Goal: Task Accomplishment & Management: Manage account settings

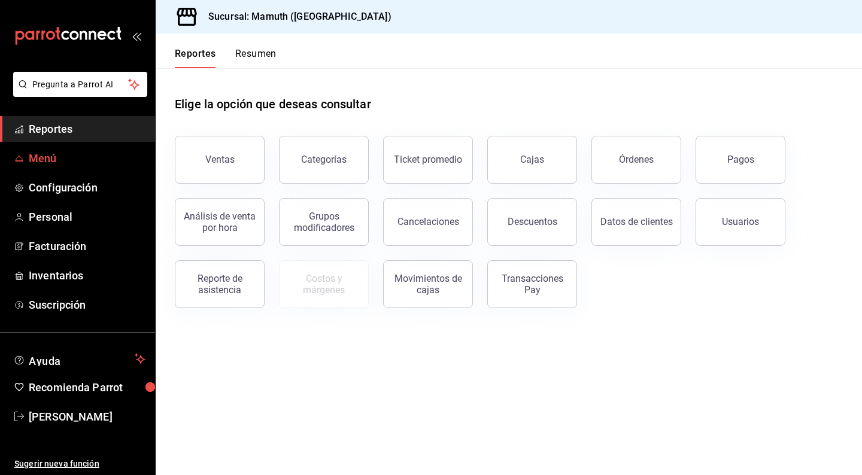
click at [45, 154] on span "Menú" at bounding box center [87, 158] width 117 height 16
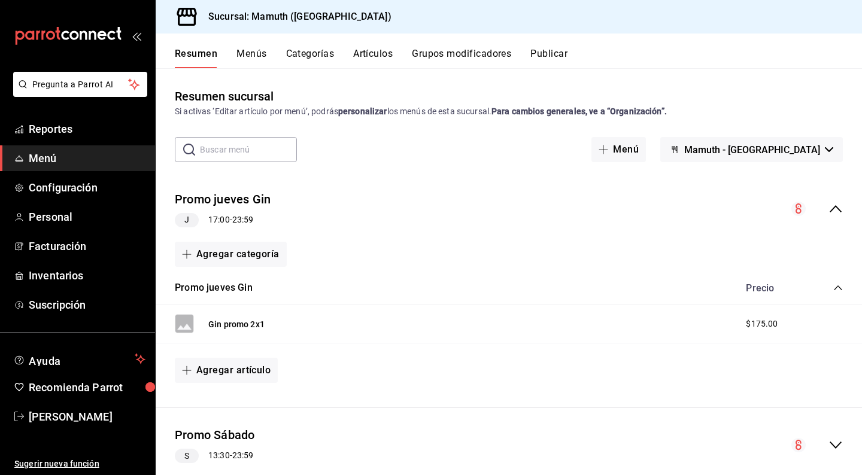
click at [378, 57] on button "Artículos" at bounding box center [373, 58] width 40 height 20
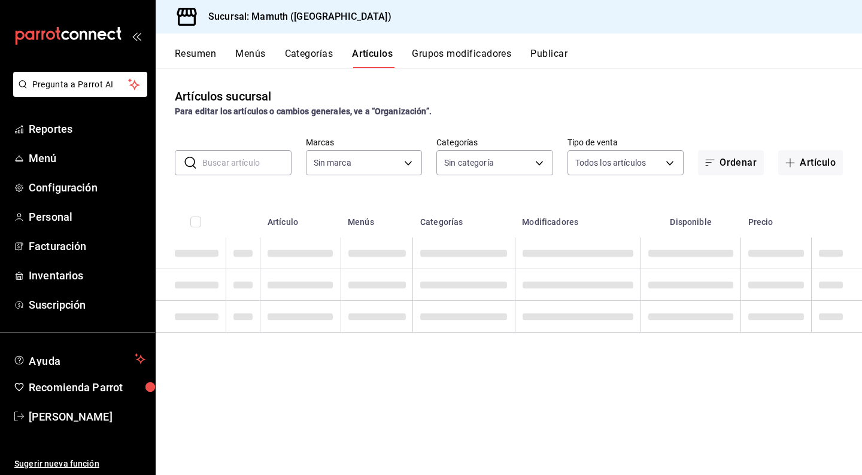
type input "f1bb6157-6a37-46fd-b908-fd0c3bf6e21b"
type input "cece4fad-dc64-47b9-a6d5-e0fc461e6bea,49e73cb0-6ce9-4f3c-8d7c-98465ce61725,8ee2e…"
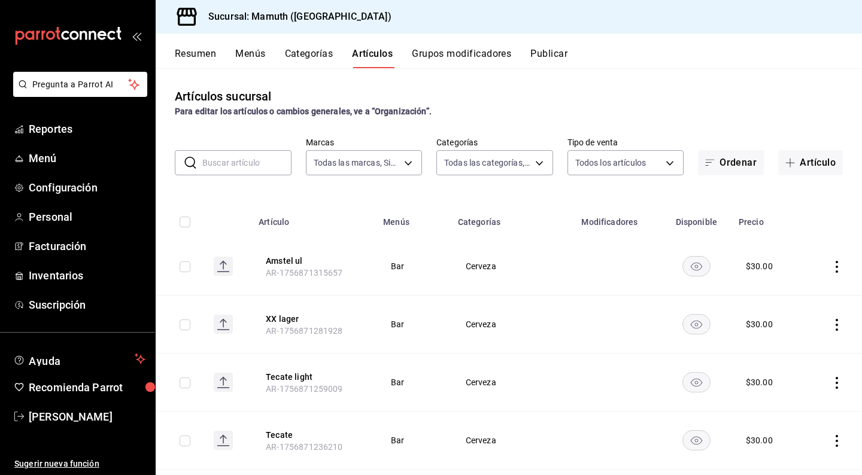
click at [260, 157] on input "text" at bounding box center [246, 163] width 89 height 24
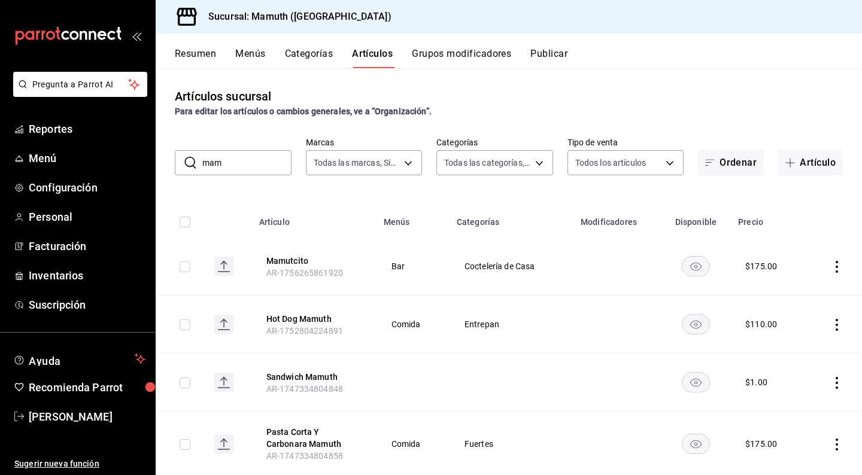
drag, startPoint x: 246, startPoint y: 169, endPoint x: 187, endPoint y: 160, distance: 59.3
click at [187, 160] on div "​ mam ​" at bounding box center [233, 162] width 117 height 25
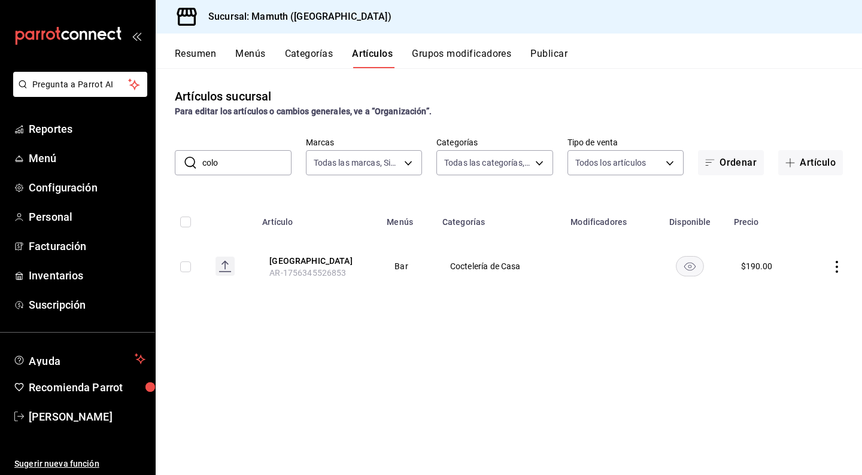
drag, startPoint x: 221, startPoint y: 165, endPoint x: 200, endPoint y: 165, distance: 20.9
click at [200, 165] on div "​ colo ​" at bounding box center [233, 162] width 117 height 25
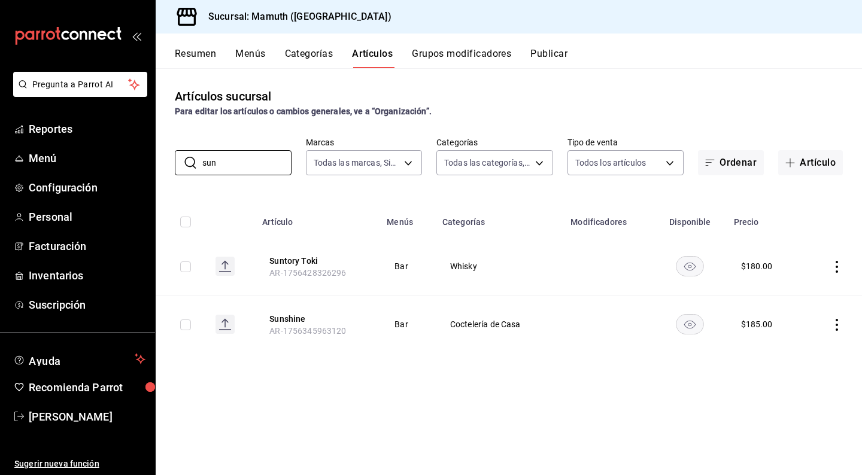
type input "sun"
click at [835, 320] on icon "actions" at bounding box center [837, 325] width 12 height 12
click at [797, 357] on span "Editar" at bounding box center [800, 353] width 31 height 13
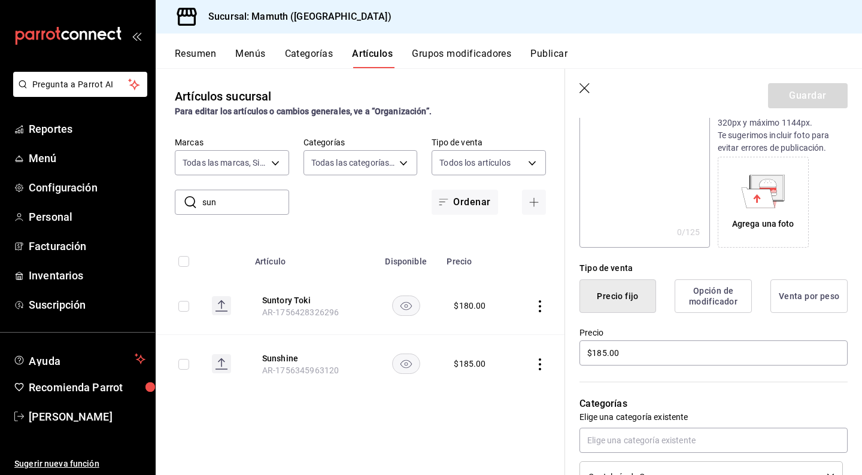
scroll to position [157, 0]
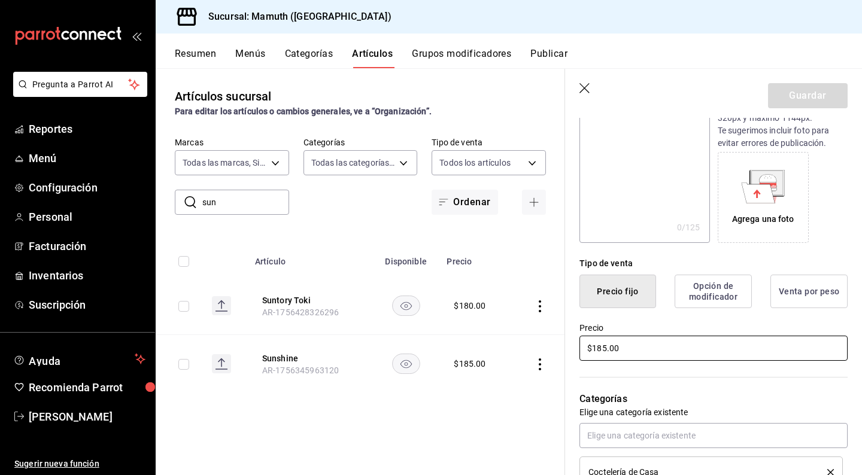
click at [603, 349] on input "$185.00" at bounding box center [713, 348] width 268 height 25
type input "$175.00"
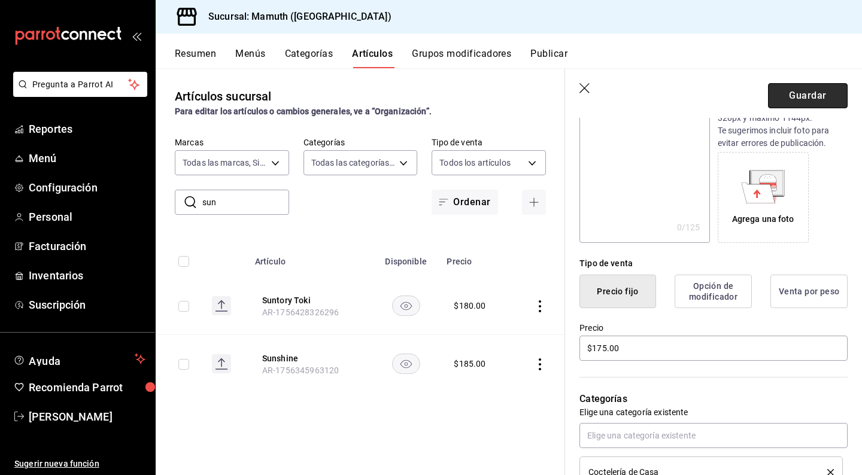
click at [801, 99] on button "Guardar" at bounding box center [808, 95] width 80 height 25
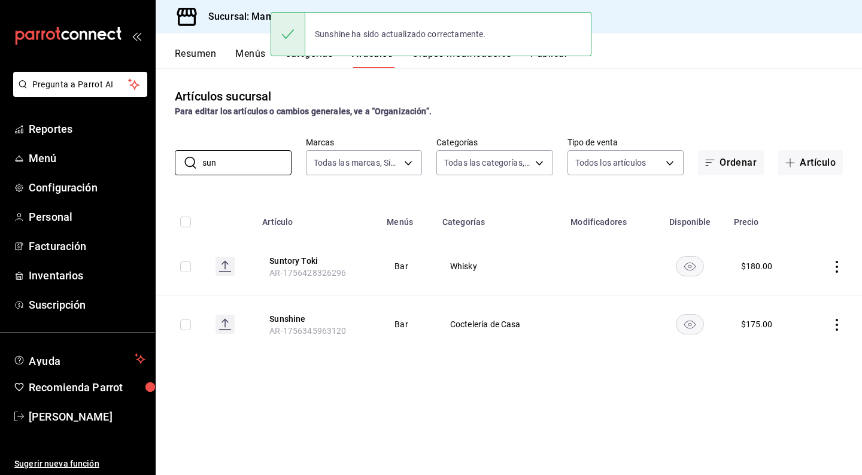
drag, startPoint x: 284, startPoint y: 160, endPoint x: 159, endPoint y: 147, distance: 126.3
click at [159, 147] on div "​ sun ​ Marcas Todas las marcas, Sin marca f1bb6157-6a37-46fd-b908-fd0c3bf6e21b…" at bounding box center [509, 156] width 706 height 38
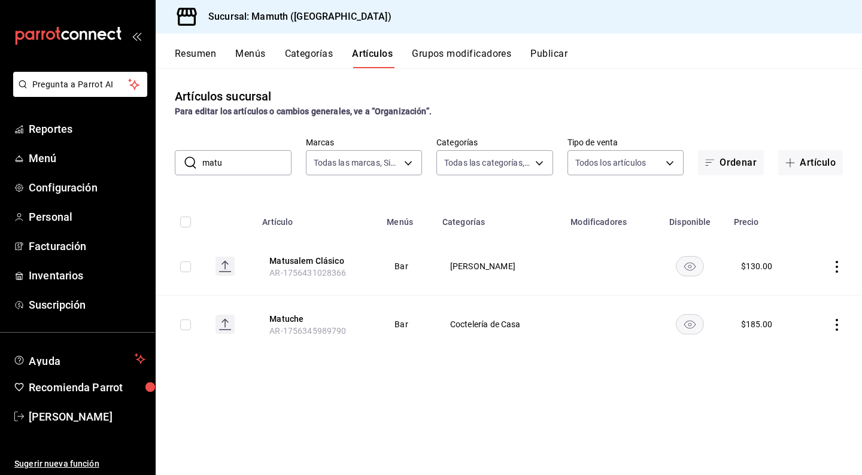
drag, startPoint x: 235, startPoint y: 164, endPoint x: 197, endPoint y: 164, distance: 37.7
click at [197, 164] on div "​ matu ​" at bounding box center [233, 162] width 117 height 25
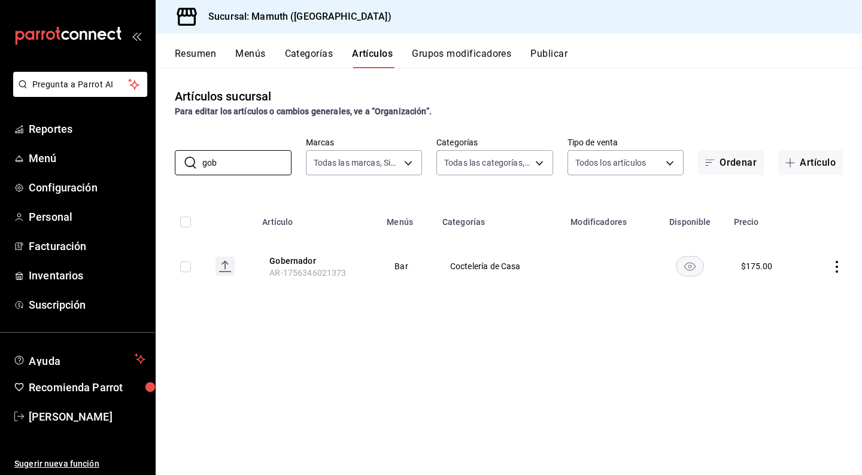
type input "gob"
click at [841, 268] on icon "actions" at bounding box center [837, 267] width 12 height 12
click at [795, 299] on span "Editar" at bounding box center [800, 294] width 31 height 13
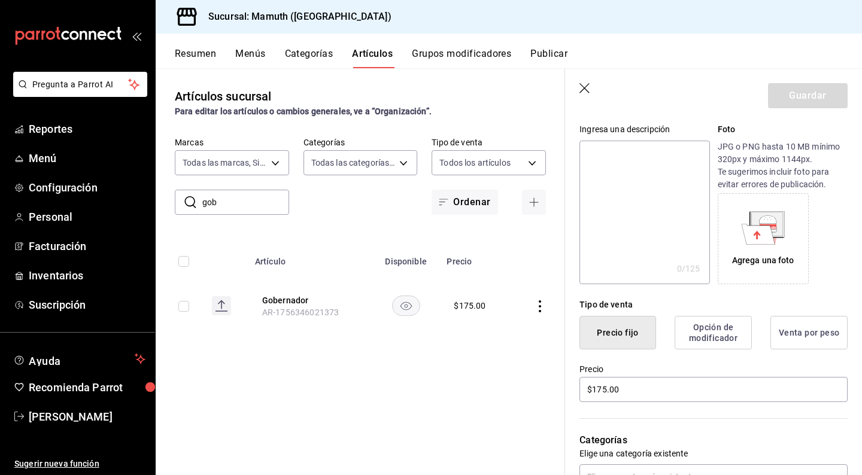
scroll to position [172, 0]
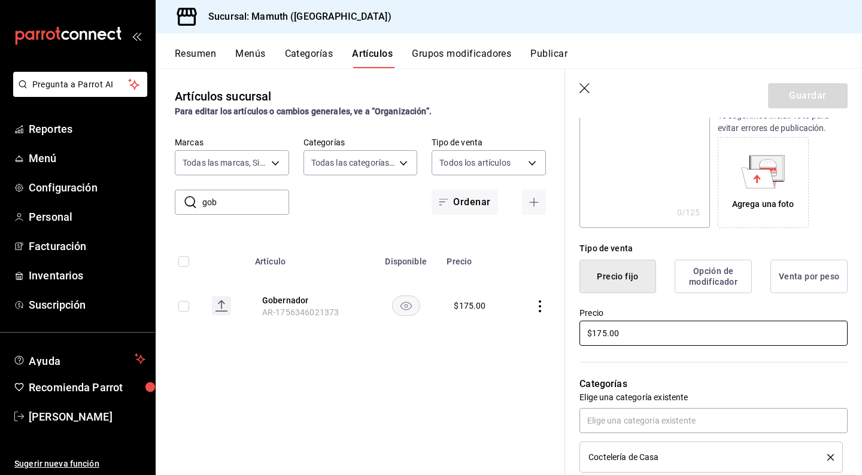
click at [602, 332] on input "$175.00" at bounding box center [713, 333] width 268 height 25
type input "$185.00"
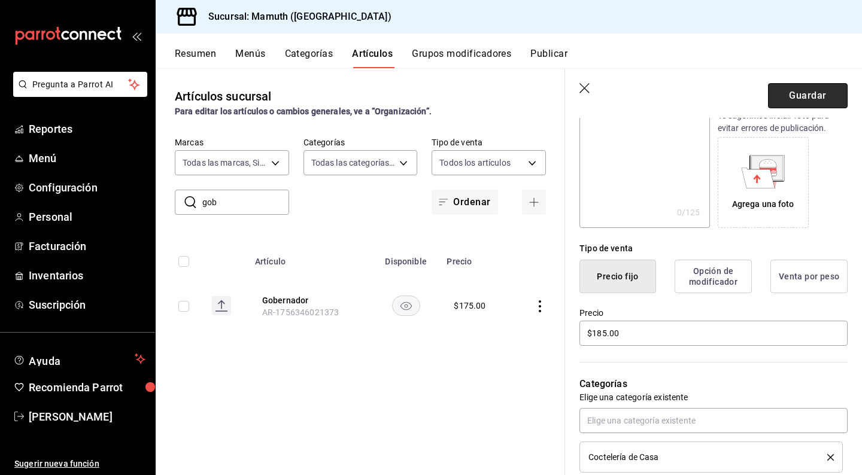
click at [789, 86] on button "Guardar" at bounding box center [808, 95] width 80 height 25
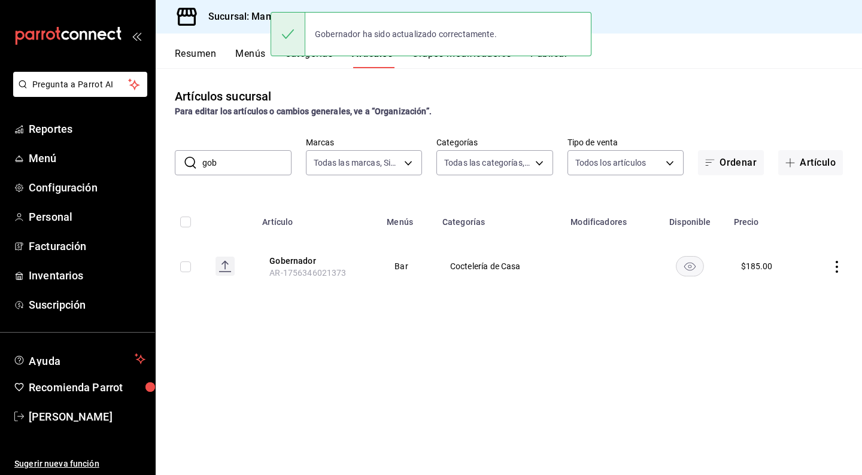
drag, startPoint x: 231, startPoint y: 172, endPoint x: 190, endPoint y: 156, distance: 43.6
click at [190, 156] on div "​ gob ​" at bounding box center [233, 162] width 117 height 25
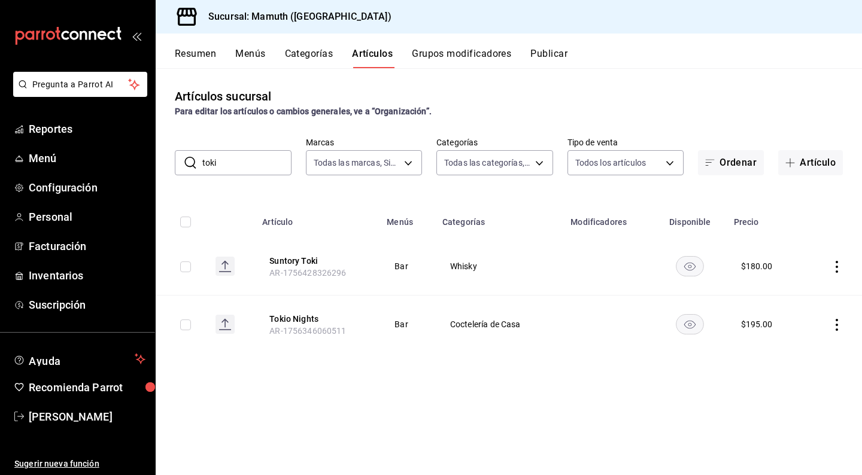
drag, startPoint x: 253, startPoint y: 168, endPoint x: 186, endPoint y: 159, distance: 67.7
click at [186, 159] on div "​ toki ​" at bounding box center [233, 162] width 117 height 25
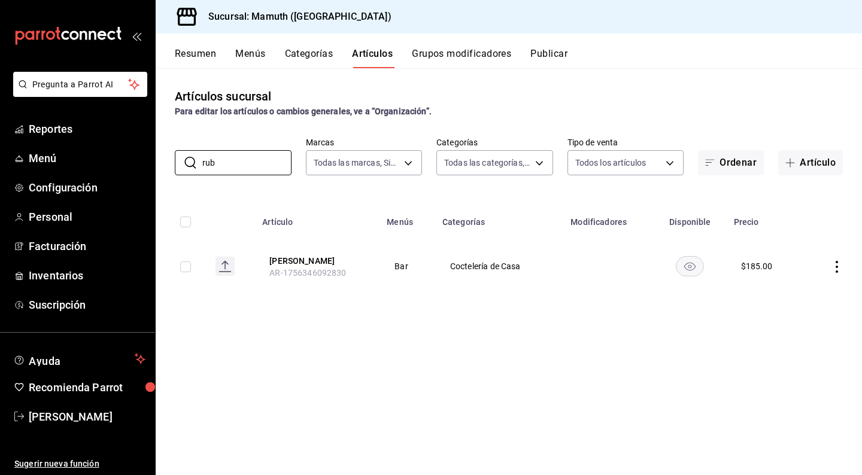
type input "rub"
click at [835, 272] on icon "actions" at bounding box center [837, 267] width 12 height 12
click at [801, 299] on span "Editar" at bounding box center [800, 294] width 31 height 13
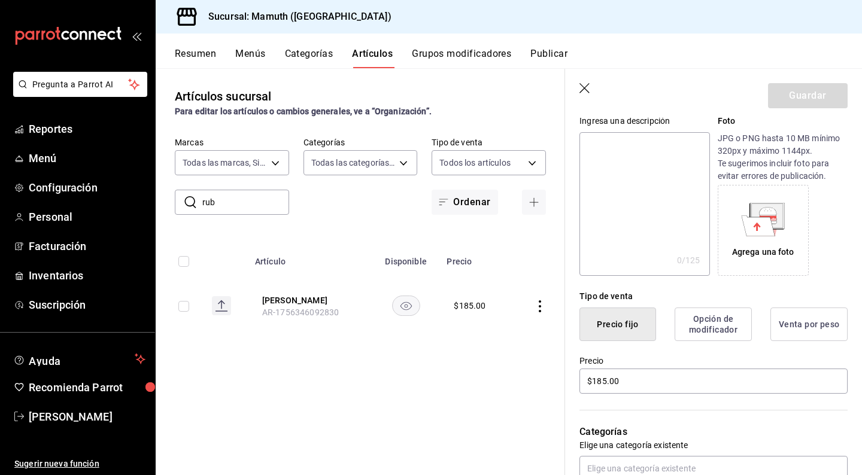
scroll to position [125, 0]
drag, startPoint x: 606, startPoint y: 379, endPoint x: 575, endPoint y: 375, distance: 32.1
click at [575, 375] on div "Precio $185.00" at bounding box center [706, 367] width 282 height 54
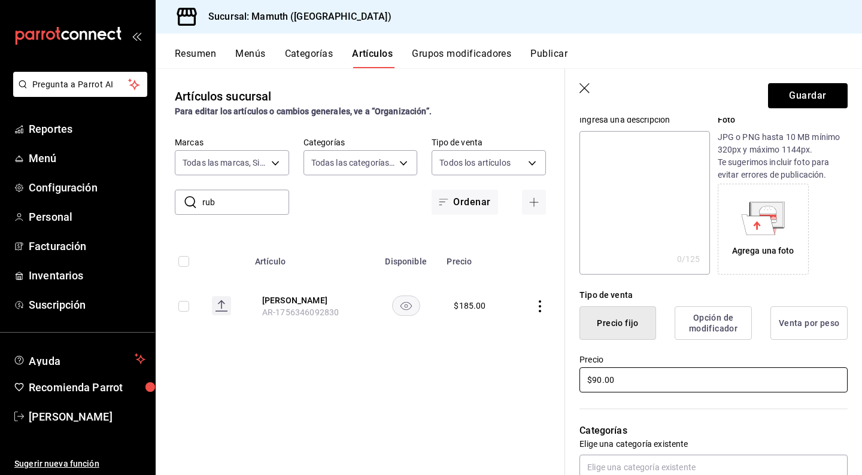
type input "$9.00"
type input "$190.00"
click at [806, 99] on button "Guardar" at bounding box center [808, 95] width 80 height 25
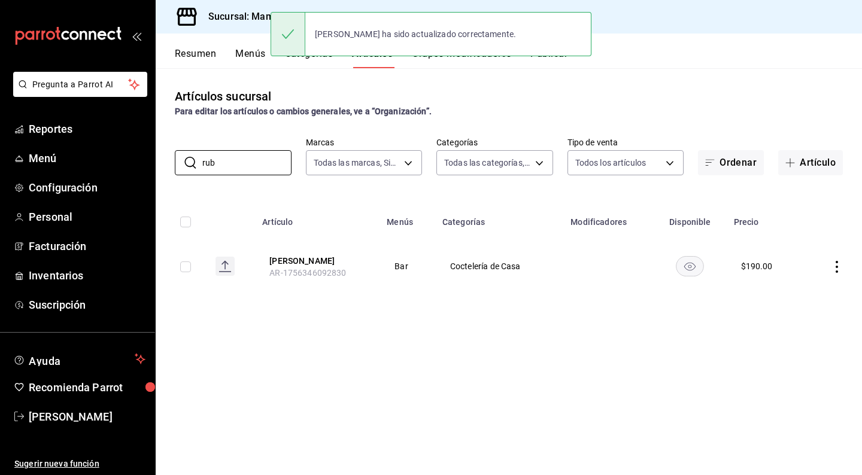
drag, startPoint x: 235, startPoint y: 167, endPoint x: 166, endPoint y: 163, distance: 68.9
click at [166, 163] on div "​ rub ​ Marcas Todas las marcas, Sin marca f1bb6157-6a37-46fd-b908-fd0c3bf6e21b…" at bounding box center [509, 156] width 706 height 38
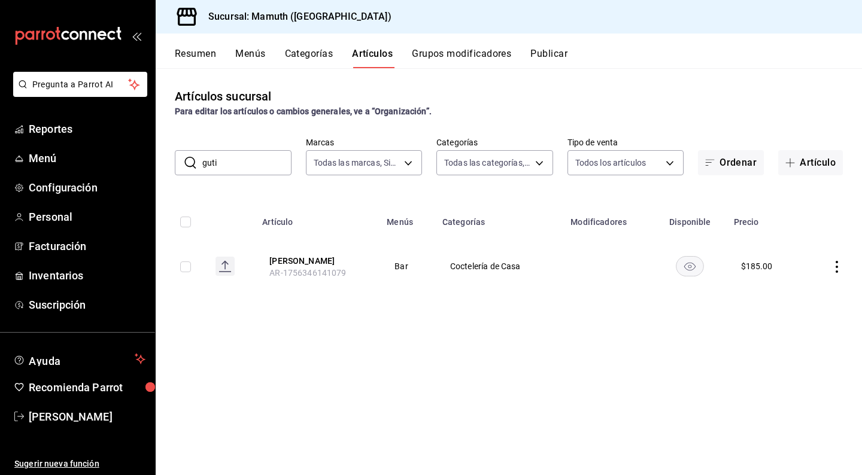
drag, startPoint x: 230, startPoint y: 167, endPoint x: 189, endPoint y: 159, distance: 42.7
click at [189, 159] on div "​ guti ​" at bounding box center [233, 162] width 117 height 25
drag, startPoint x: 223, startPoint y: 167, endPoint x: 189, endPoint y: 166, distance: 34.7
click at [188, 166] on div "​ pasc ​" at bounding box center [233, 162] width 117 height 25
type input "barr"
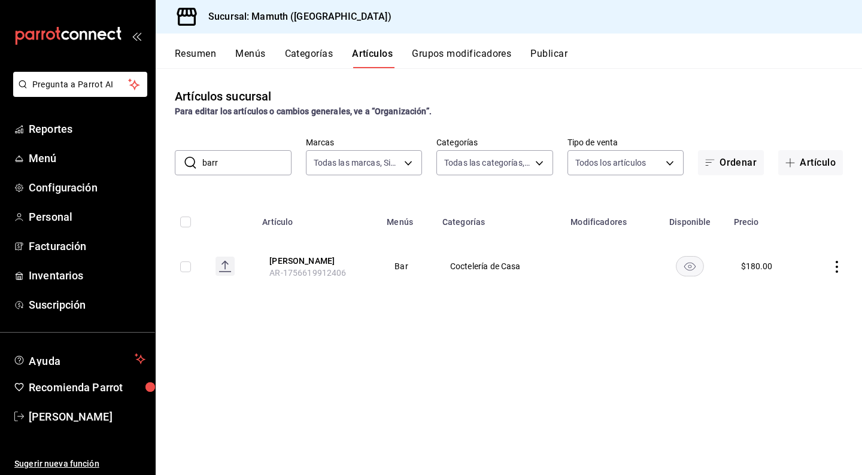
click at [837, 272] on icon "actions" at bounding box center [836, 267] width 2 height 12
click at [800, 300] on span "Editar" at bounding box center [800, 294] width 31 height 13
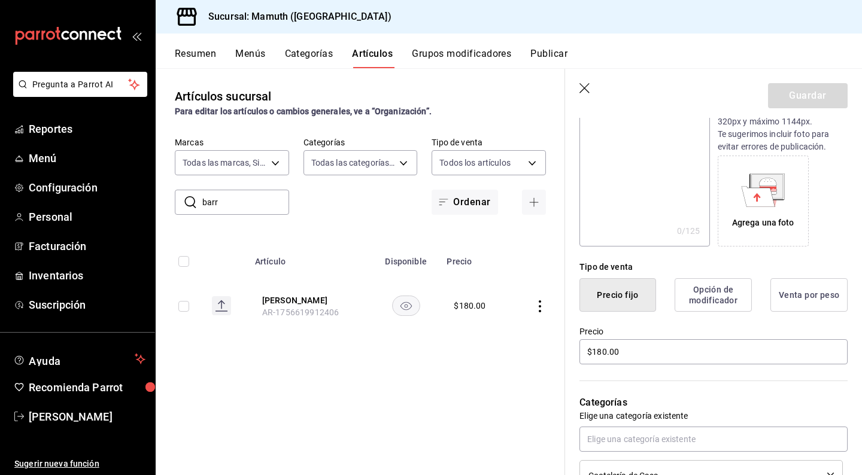
scroll to position [156, 0]
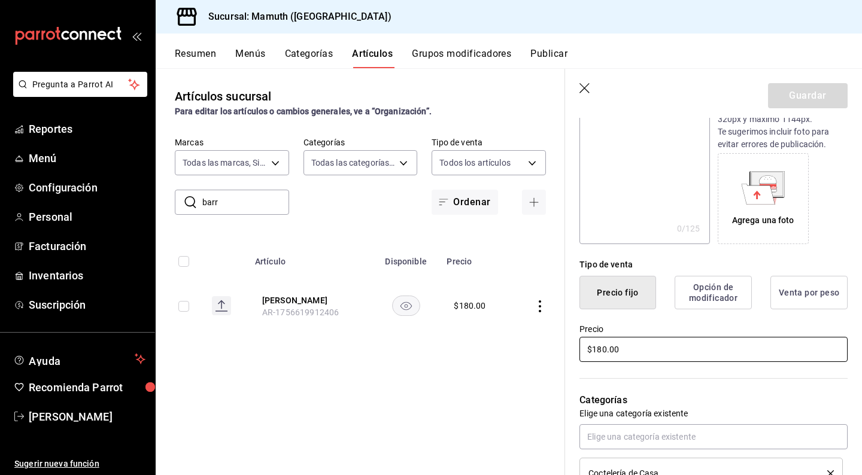
click at [605, 350] on input "$180.00" at bounding box center [713, 349] width 268 height 25
type input "$185.00"
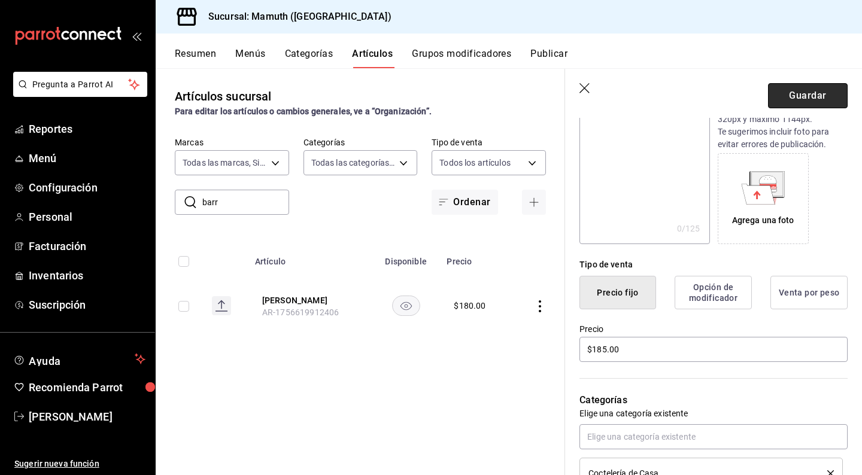
click at [791, 92] on button "Guardar" at bounding box center [808, 95] width 80 height 25
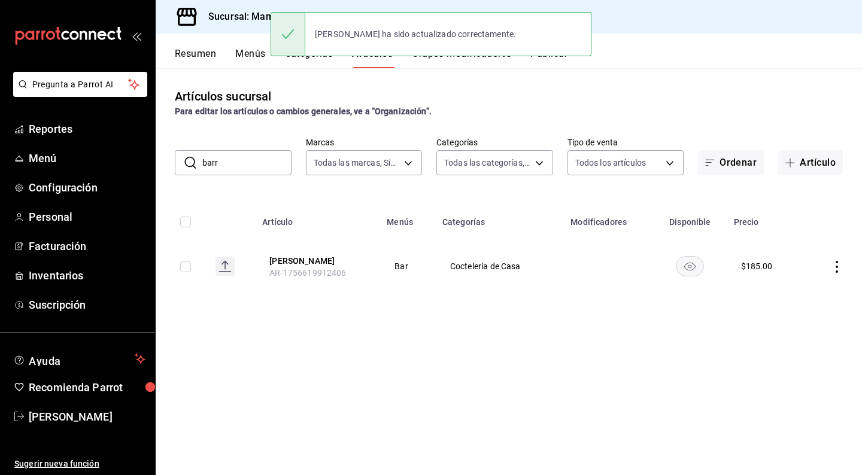
drag, startPoint x: 246, startPoint y: 172, endPoint x: 189, endPoint y: 164, distance: 57.5
click at [189, 164] on div "​ [PERSON_NAME] ​" at bounding box center [233, 162] width 117 height 25
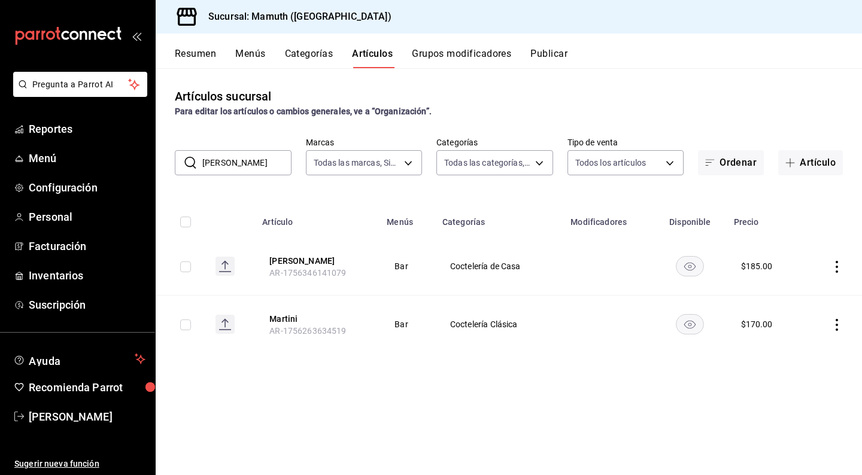
type input "[PERSON_NAME]"
drag, startPoint x: 189, startPoint y: 164, endPoint x: 834, endPoint y: 320, distance: 663.8
click at [834, 320] on icon "actions" at bounding box center [837, 325] width 12 height 12
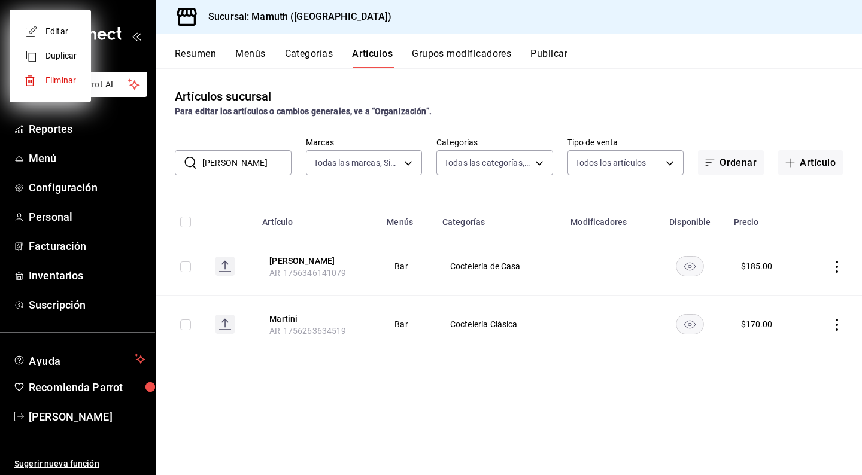
click at [840, 321] on div at bounding box center [431, 237] width 862 height 475
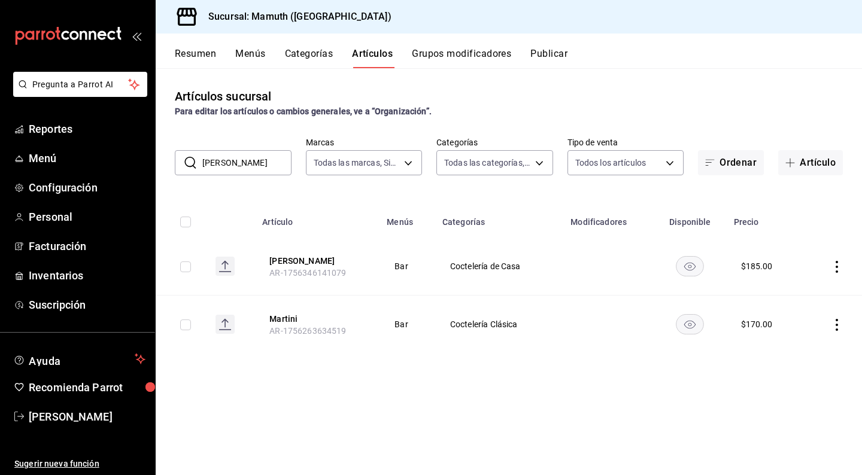
click at [833, 319] on icon "actions" at bounding box center [837, 325] width 12 height 12
click at [801, 347] on span "Editar" at bounding box center [800, 353] width 31 height 13
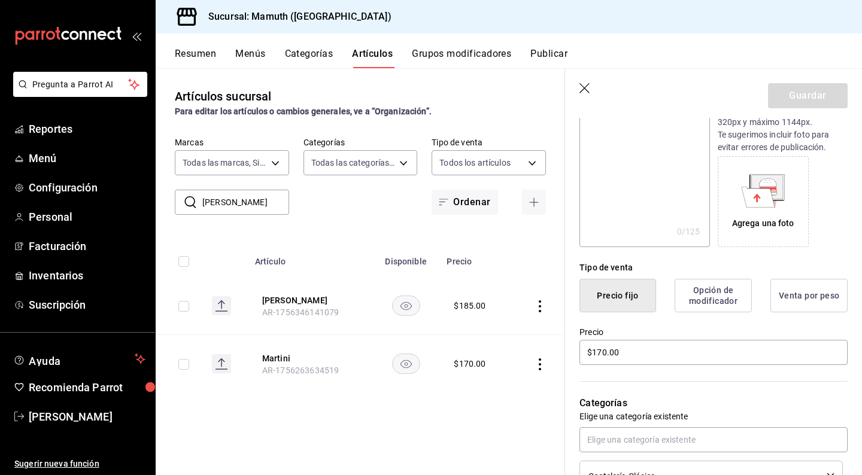
scroll to position [170, 0]
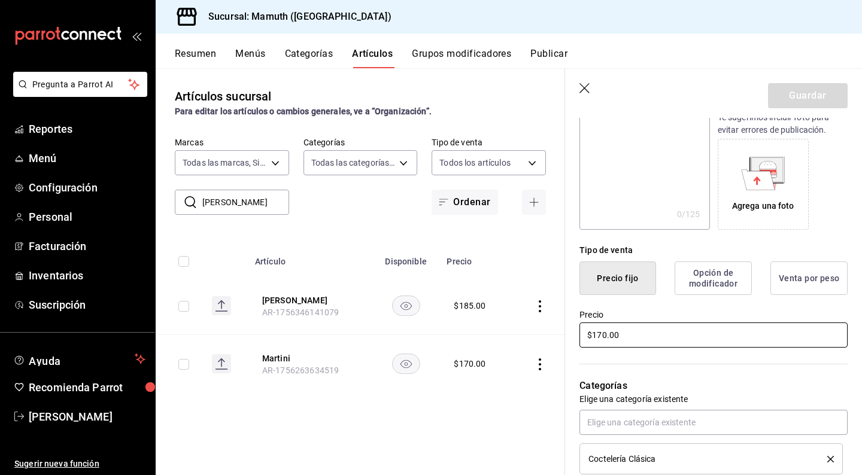
drag, startPoint x: 646, startPoint y: 334, endPoint x: 575, endPoint y: 333, distance: 71.2
click at [575, 333] on div "Precio $170.00" at bounding box center [706, 322] width 282 height 54
type input "$175.00"
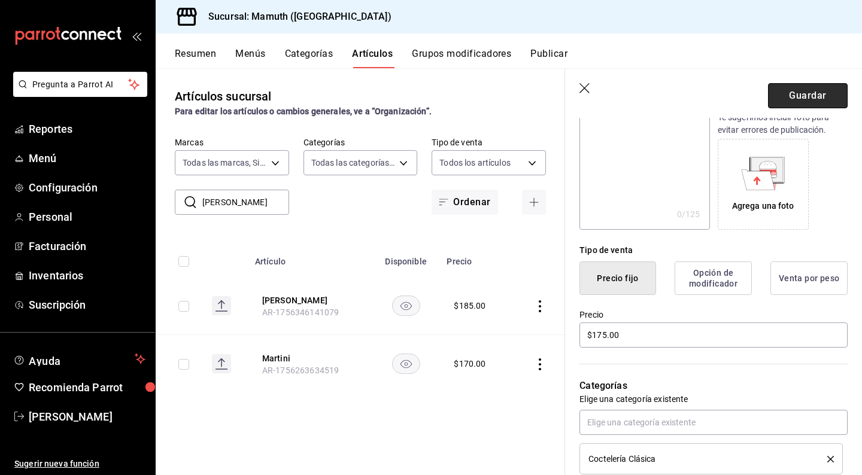
click at [806, 91] on button "Guardar" at bounding box center [808, 95] width 80 height 25
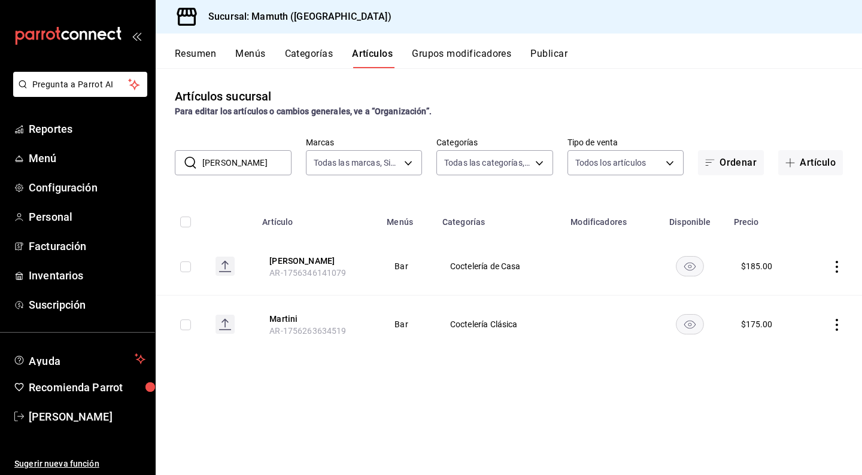
drag, startPoint x: 253, startPoint y: 160, endPoint x: 197, endPoint y: 155, distance: 56.5
click at [197, 155] on div "​ [PERSON_NAME] ​" at bounding box center [233, 162] width 117 height 25
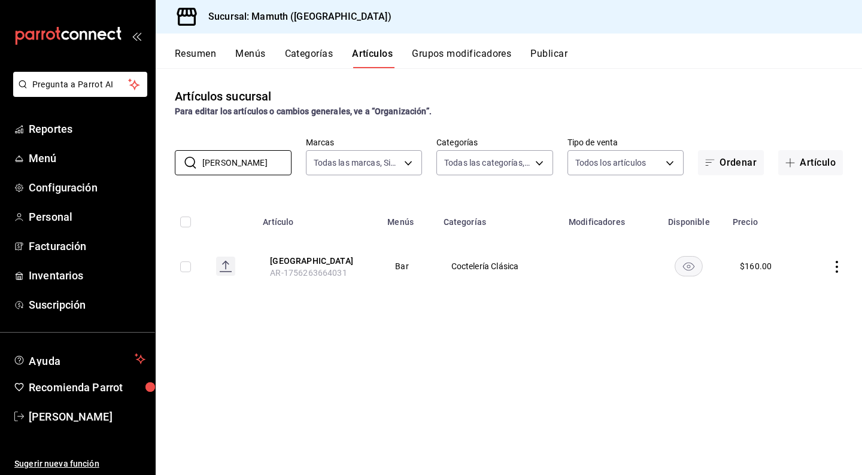
type input "[PERSON_NAME]"
click at [835, 268] on icon "actions" at bounding box center [837, 267] width 12 height 12
click at [804, 289] on span "Editar" at bounding box center [800, 294] width 31 height 13
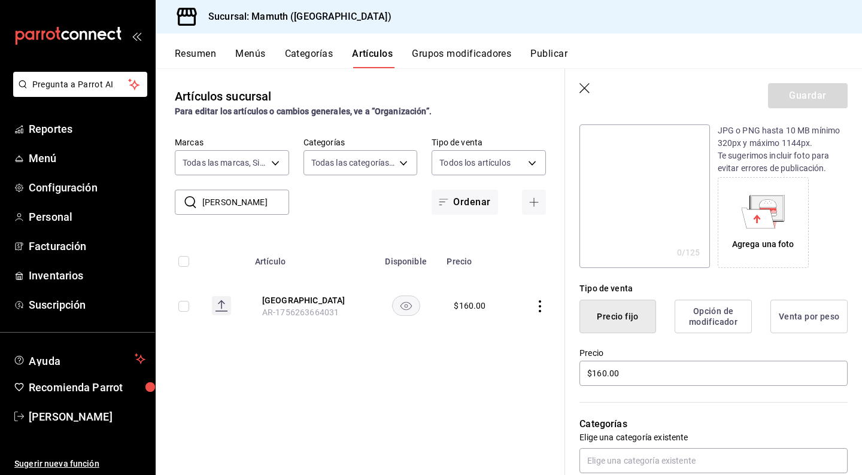
scroll to position [132, 0]
drag, startPoint x: 630, startPoint y: 375, endPoint x: 544, endPoint y: 366, distance: 86.7
click at [544, 366] on main "Artículos sucursal Para editar los artículos o cambios generales, ve a “Organiz…" at bounding box center [509, 271] width 706 height 407
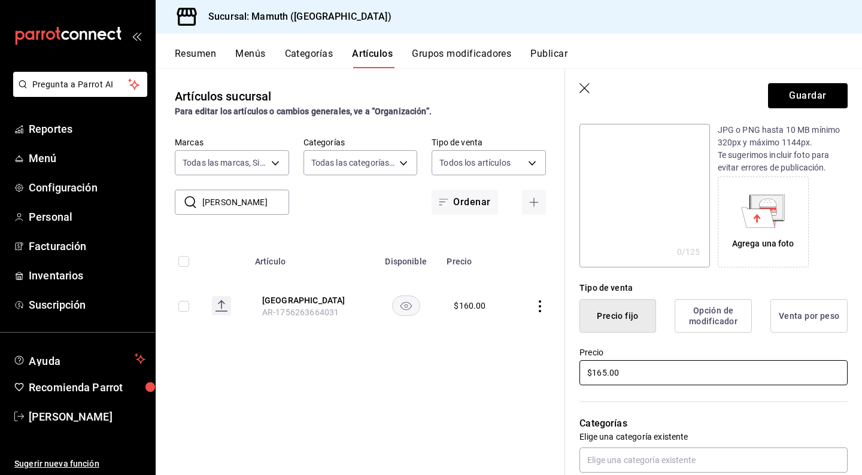
type input "$165.00"
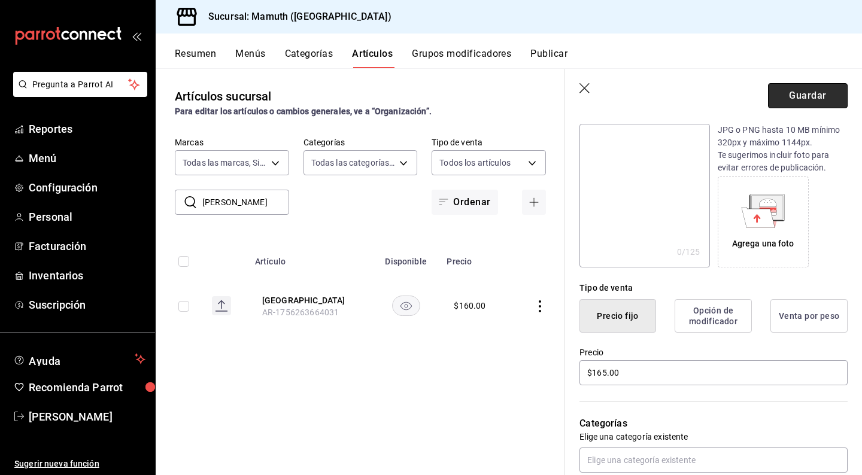
click at [803, 87] on button "Guardar" at bounding box center [808, 95] width 80 height 25
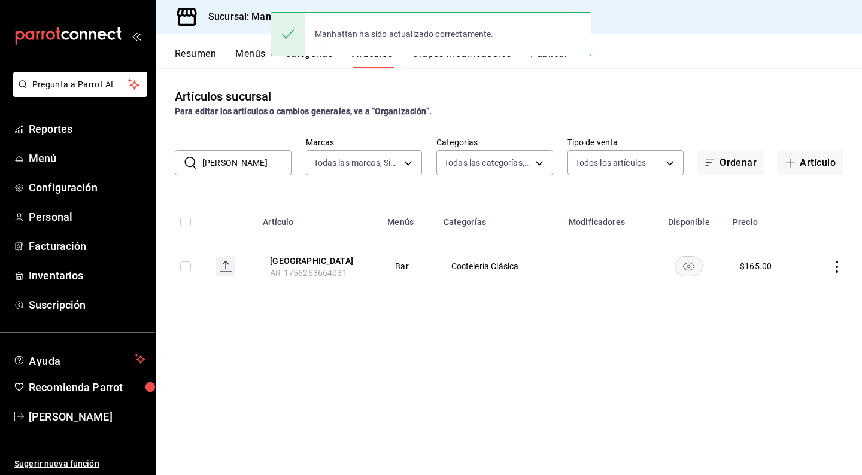
drag, startPoint x: 242, startPoint y: 165, endPoint x: 187, endPoint y: 165, distance: 55.1
click at [187, 165] on div "​ [PERSON_NAME] ​" at bounding box center [233, 162] width 117 height 25
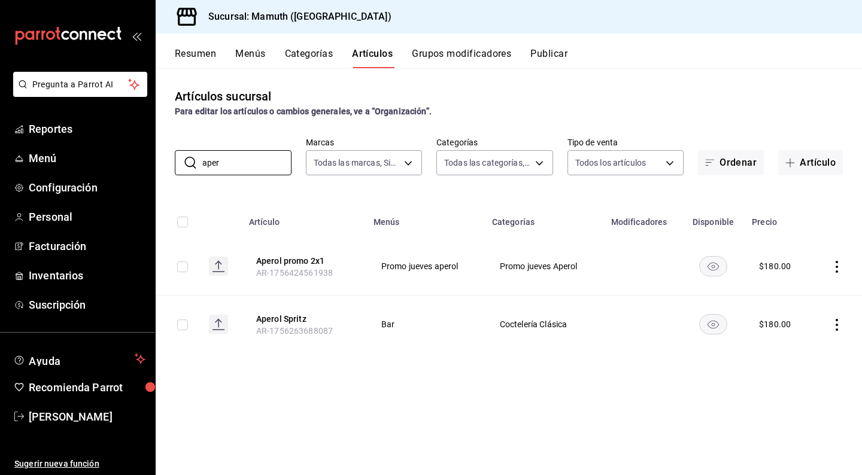
type input "aper"
click at [838, 323] on icon "actions" at bounding box center [837, 325] width 12 height 12
click at [786, 361] on li "Editar" at bounding box center [790, 353] width 72 height 25
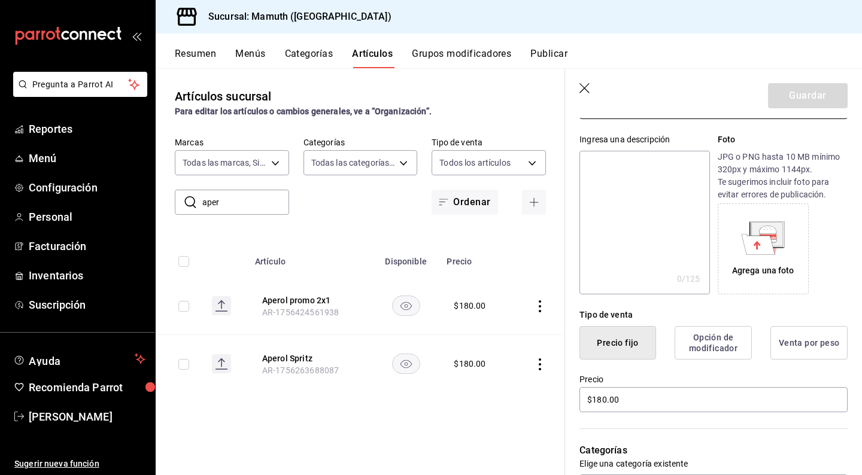
scroll to position [107, 0]
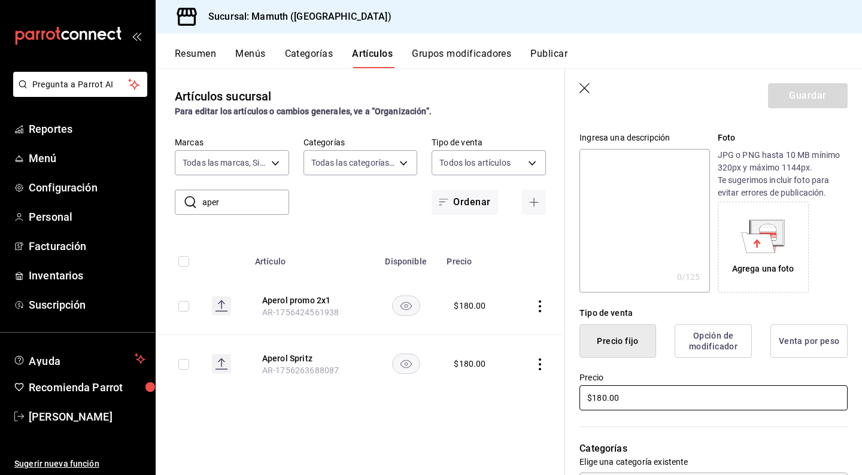
drag, startPoint x: 606, startPoint y: 397, endPoint x: 598, endPoint y: 397, distance: 7.8
click at [598, 397] on input "$180.00" at bounding box center [713, 397] width 268 height 25
type input "$175.00"
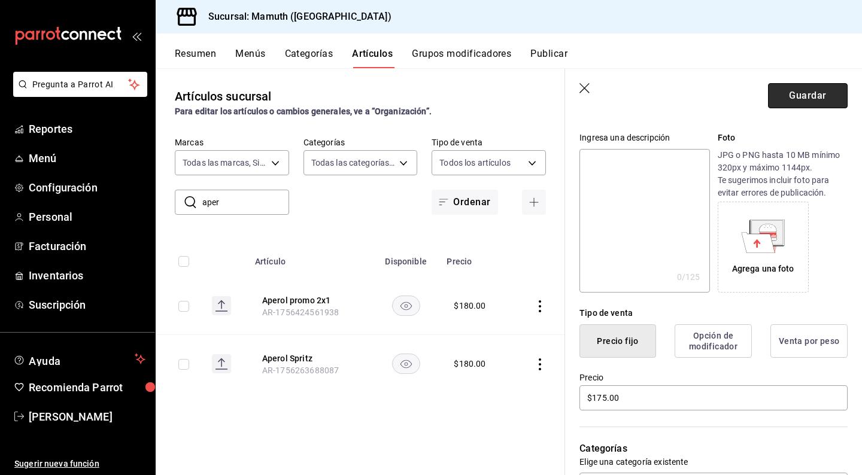
click at [799, 98] on button "Guardar" at bounding box center [808, 95] width 80 height 25
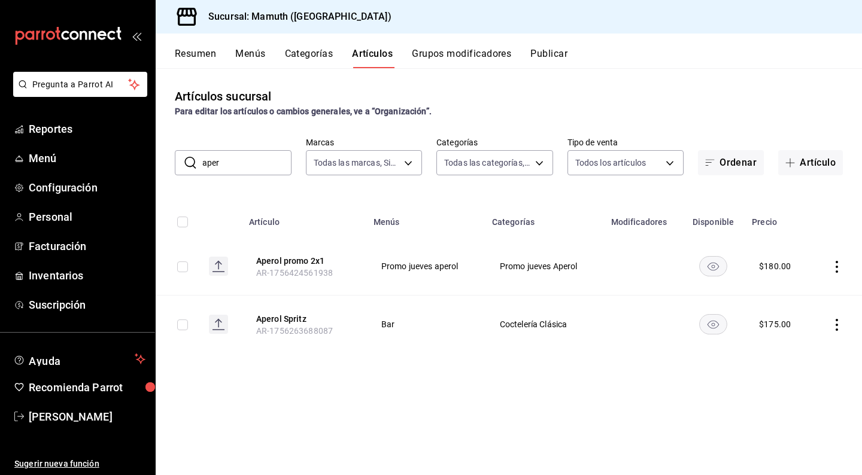
click at [838, 264] on icon "actions" at bounding box center [837, 267] width 12 height 12
click at [822, 297] on li "Editar" at bounding box center [790, 294] width 72 height 25
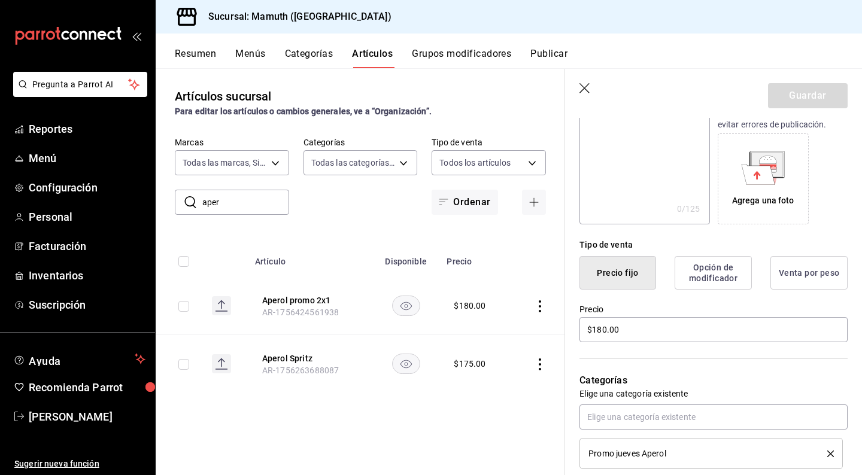
scroll to position [181, 0]
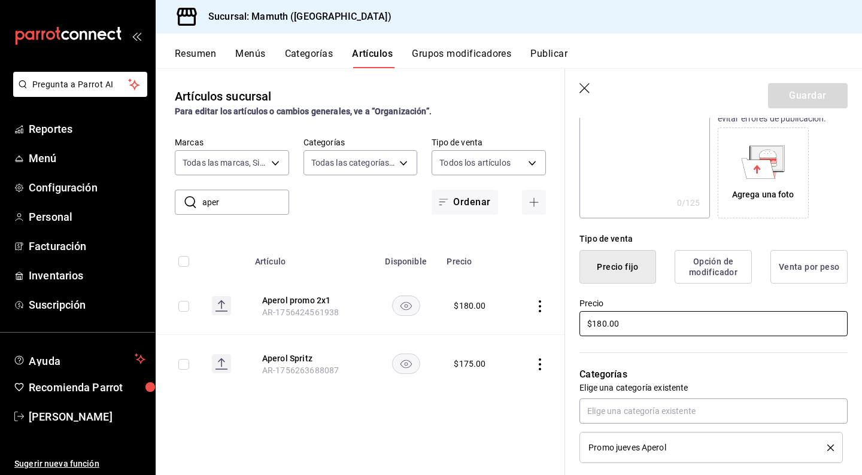
drag, startPoint x: 633, startPoint y: 325, endPoint x: 569, endPoint y: 322, distance: 64.1
click at [569, 322] on div "Precio $180.00" at bounding box center [706, 311] width 282 height 54
type input "$175.00"
click at [808, 92] on button "Guardar" at bounding box center [808, 95] width 80 height 25
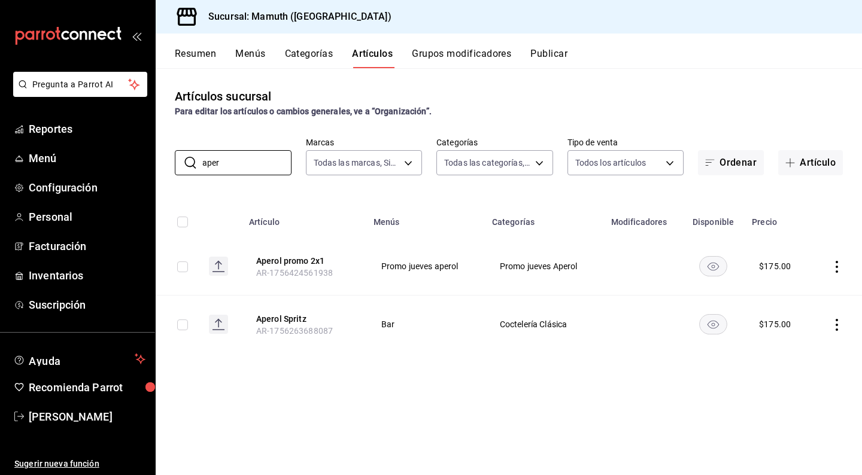
drag, startPoint x: 236, startPoint y: 164, endPoint x: 168, endPoint y: 160, distance: 68.4
click at [168, 160] on div "​ aper ​ Marcas Todas las marcas, Sin marca f1bb6157-6a37-46fd-b908-fd0c3bf6e21…" at bounding box center [509, 156] width 706 height 38
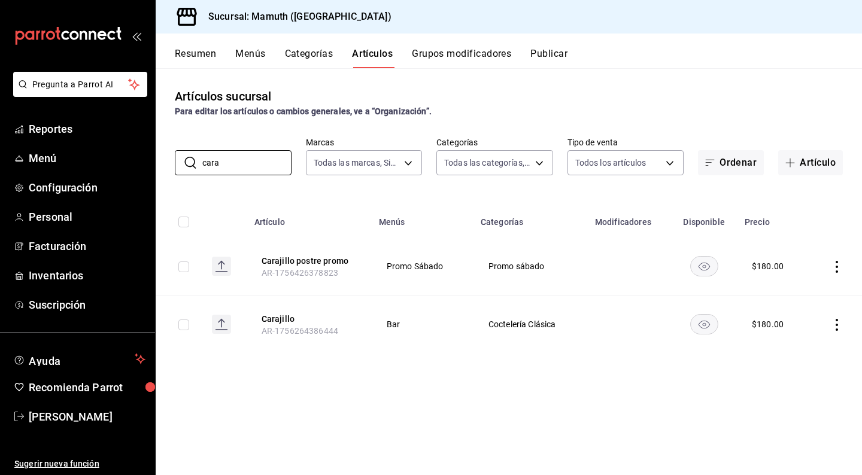
type input "cara"
click at [833, 321] on icon "actions" at bounding box center [837, 325] width 12 height 12
click at [792, 357] on span "Editar" at bounding box center [800, 353] width 31 height 13
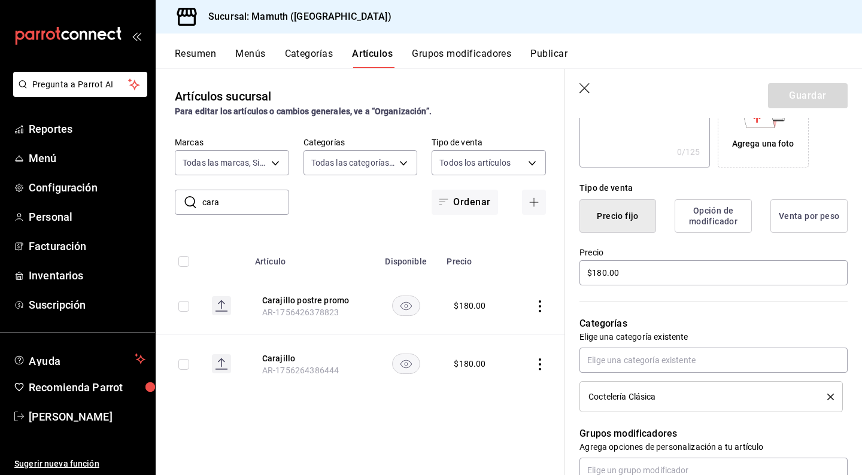
scroll to position [262, 0]
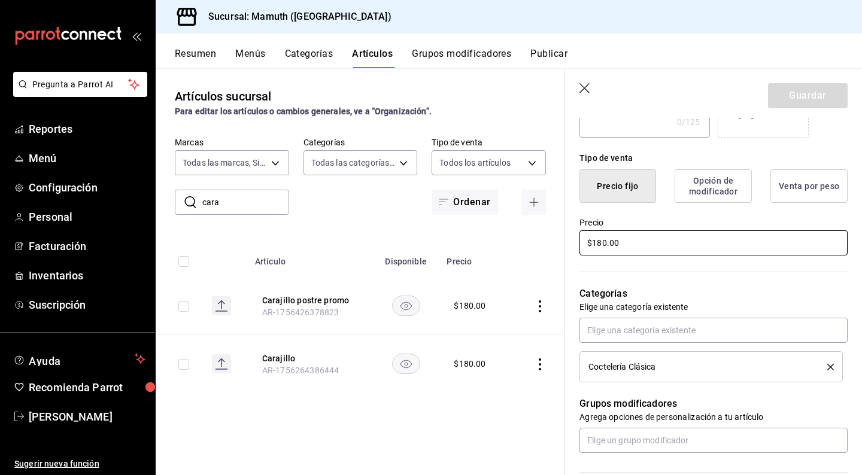
drag, startPoint x: 634, startPoint y: 242, endPoint x: 558, endPoint y: 232, distance: 76.7
click at [558, 232] on main "Artículos sucursal Para editar los artículos o cambios generales, ve a “Organiz…" at bounding box center [509, 271] width 706 height 407
type input "$175.00"
click at [815, 97] on button "Guardar" at bounding box center [808, 95] width 80 height 25
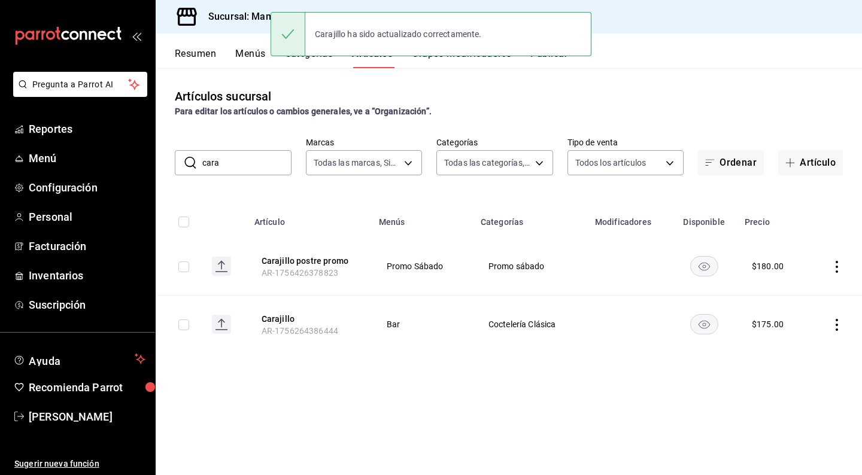
click at [836, 261] on icon "actions" at bounding box center [837, 267] width 12 height 12
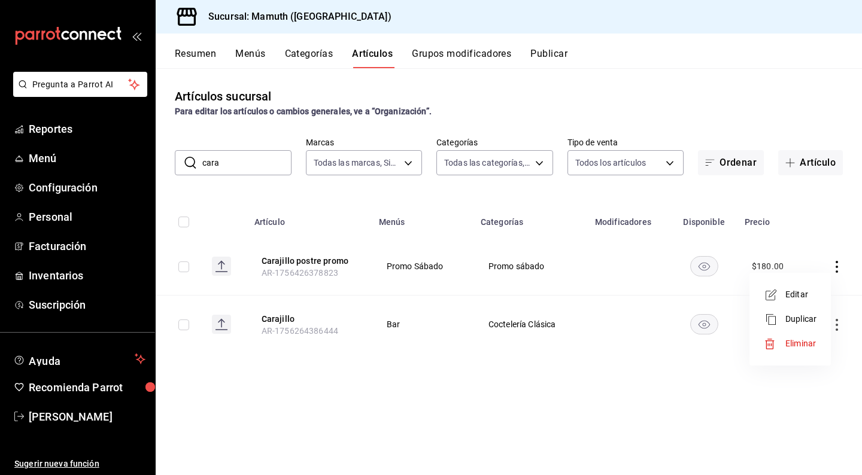
click at [793, 294] on span "Editar" at bounding box center [800, 294] width 31 height 13
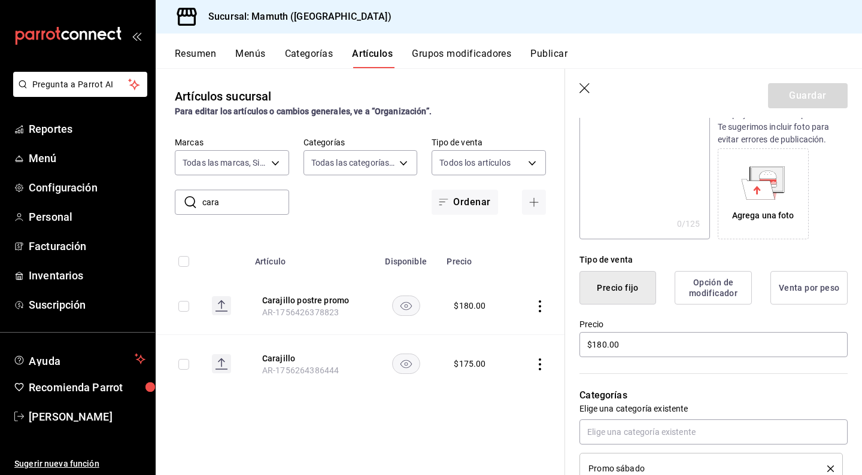
scroll to position [164, 0]
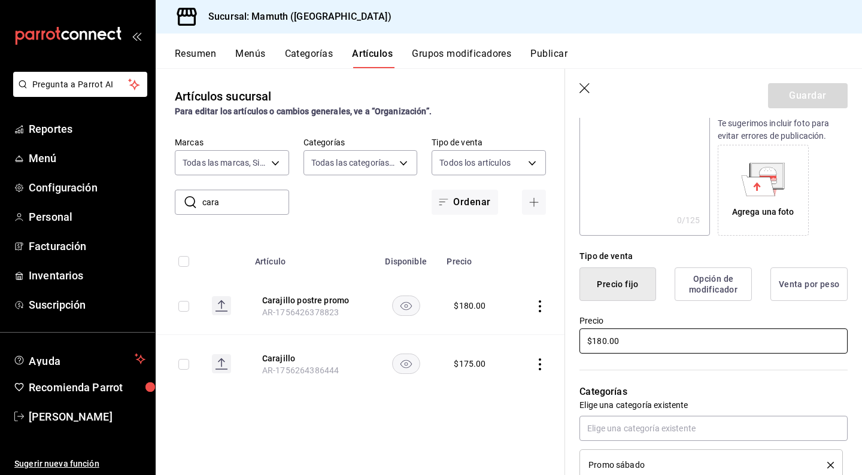
drag, startPoint x: 644, startPoint y: 342, endPoint x: 575, endPoint y: 338, distance: 69.6
click at [575, 338] on div "Precio $180.00" at bounding box center [706, 328] width 282 height 54
type input "$175.00"
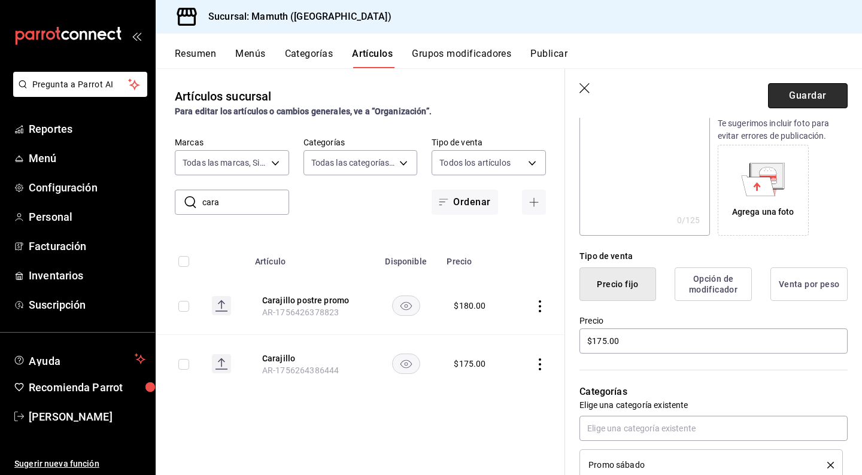
click at [800, 96] on button "Guardar" at bounding box center [808, 95] width 80 height 25
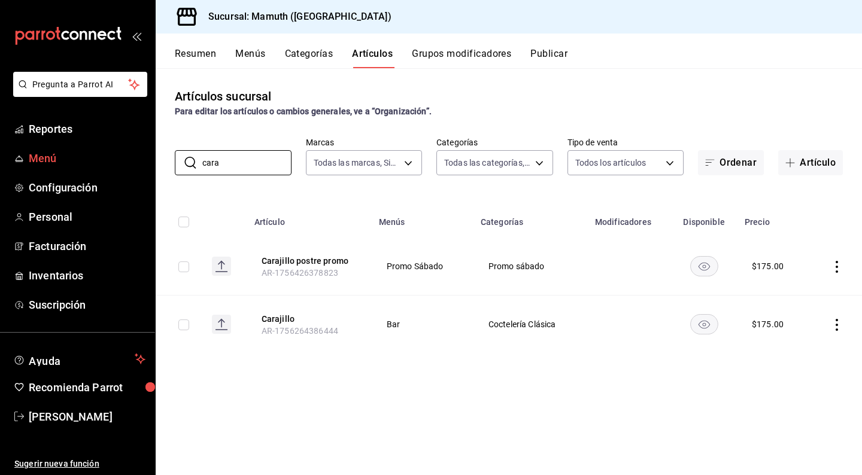
drag, startPoint x: 242, startPoint y: 162, endPoint x: 152, endPoint y: 156, distance: 90.6
click at [152, 156] on div "Pregunta a Parrot AI Reportes Menú Configuración Personal Facturación Inventari…" at bounding box center [431, 237] width 862 height 475
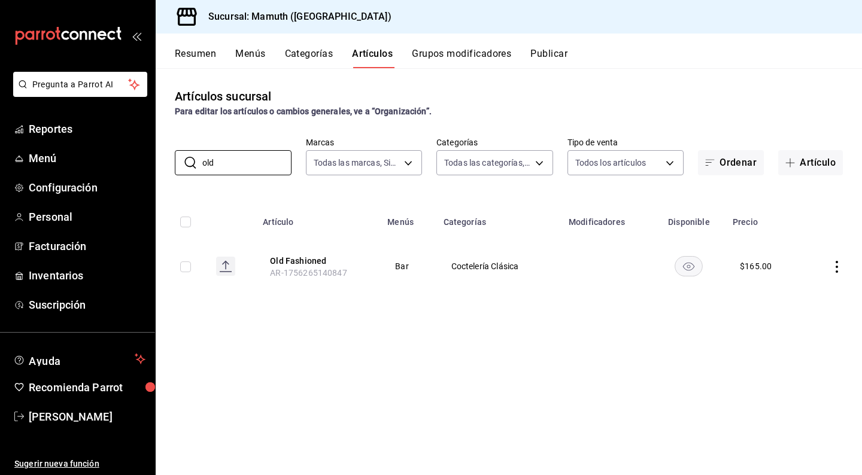
type input "old"
click at [837, 264] on icon "actions" at bounding box center [837, 267] width 12 height 12
click at [783, 294] on div at bounding box center [775, 295] width 22 height 14
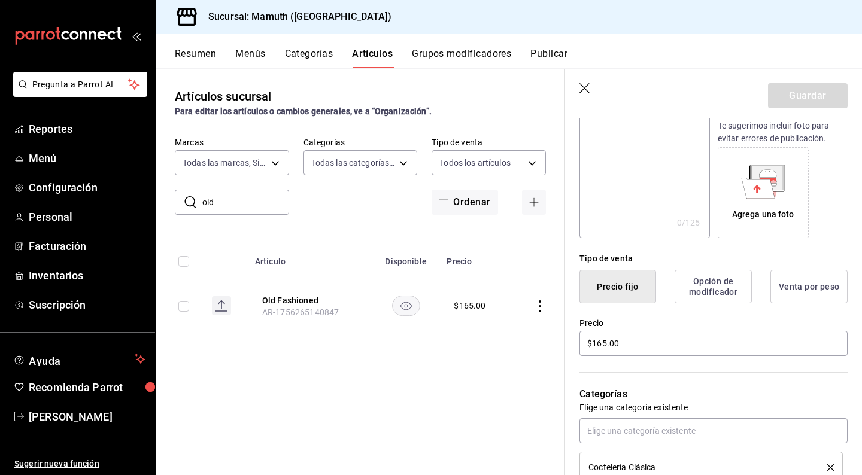
scroll to position [183, 0]
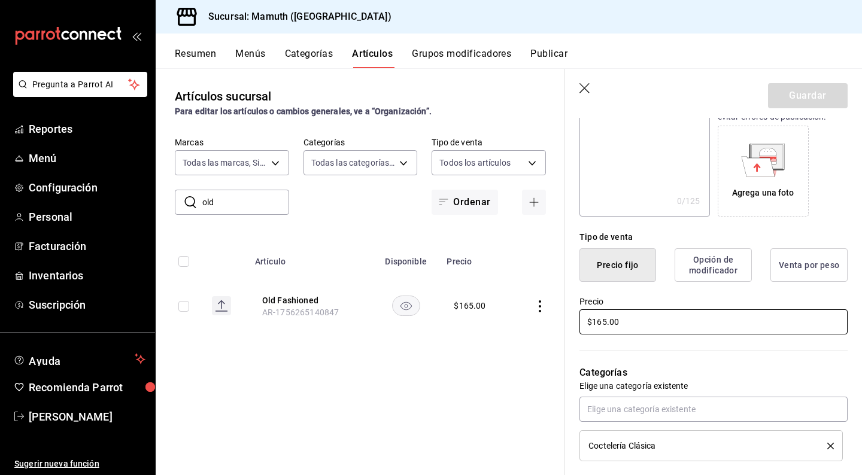
drag, startPoint x: 672, startPoint y: 319, endPoint x: 578, endPoint y: 319, distance: 94.6
click at [578, 319] on div "Precio $165.00" at bounding box center [706, 309] width 282 height 54
type input "$155.00"
click at [807, 88] on button "Guardar" at bounding box center [808, 95] width 80 height 25
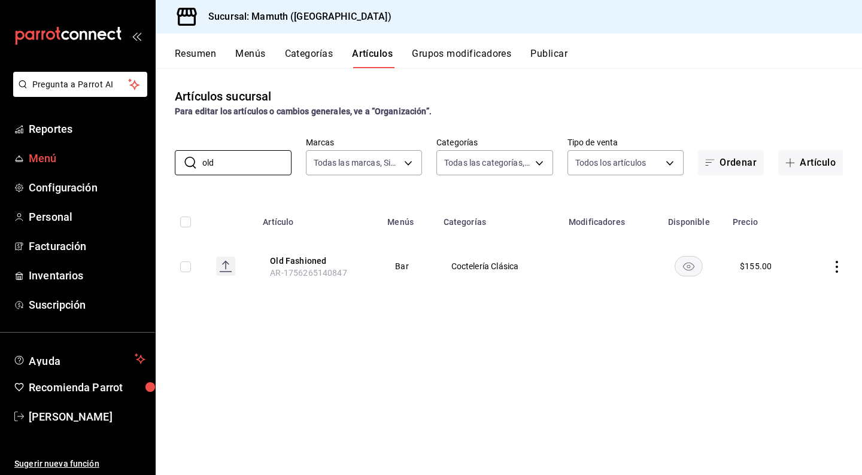
drag, startPoint x: 282, startPoint y: 167, endPoint x: 126, endPoint y: 160, distance: 156.3
click at [126, 160] on div "Pregunta a Parrot AI Reportes Menú Configuración Personal Facturación Inventari…" at bounding box center [431, 237] width 862 height 475
type input "palo"
click at [834, 263] on icon "actions" at bounding box center [837, 267] width 12 height 12
click at [791, 296] on span "Editar" at bounding box center [800, 294] width 31 height 13
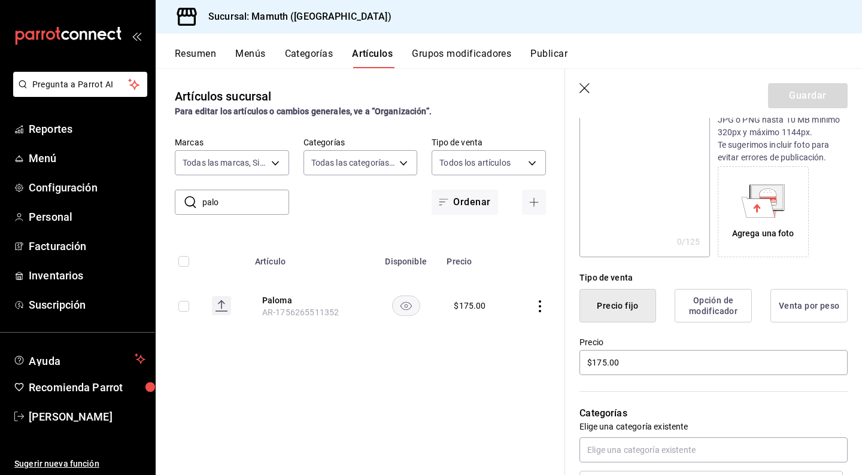
scroll to position [148, 0]
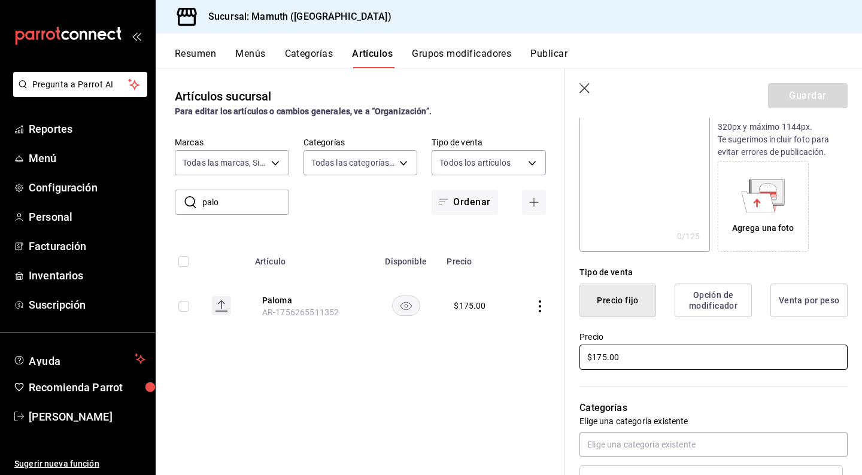
drag, startPoint x: 629, startPoint y: 349, endPoint x: 686, endPoint y: 371, distance: 61.0
click at [686, 371] on div "Precio $175.00" at bounding box center [713, 352] width 268 height 40
type input "$155.00"
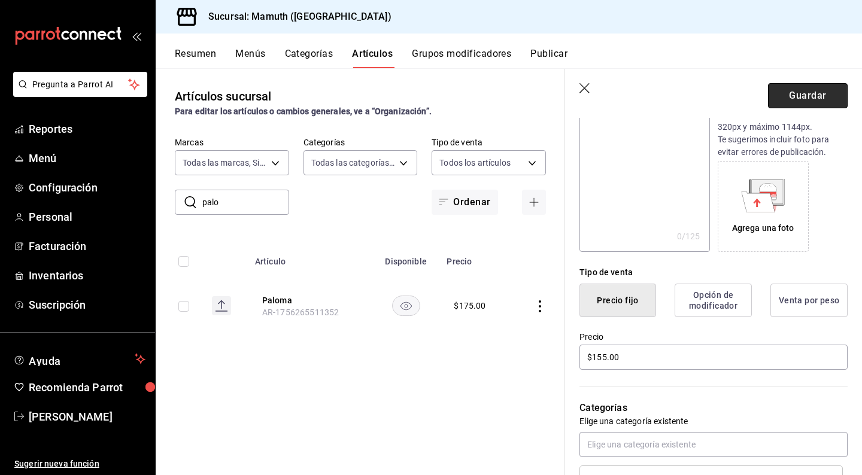
click at [797, 94] on button "Guardar" at bounding box center [808, 95] width 80 height 25
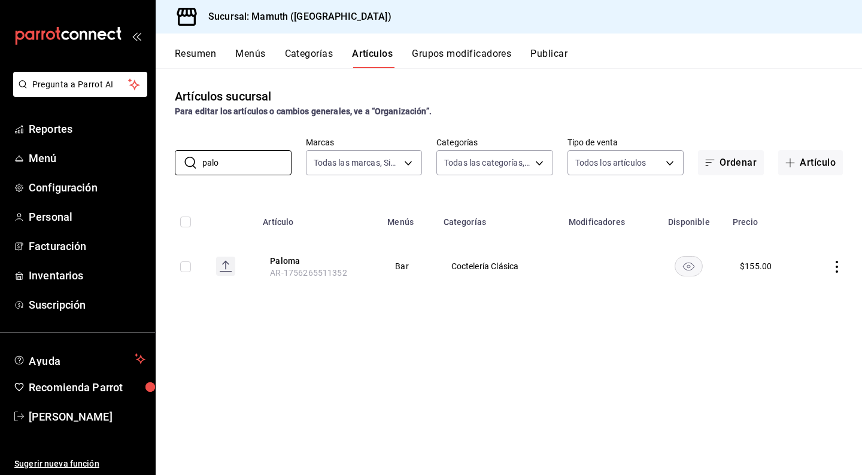
drag, startPoint x: 264, startPoint y: 161, endPoint x: 168, endPoint y: 153, distance: 96.1
click at [168, 153] on div "​ palo ​ Marcas Todas las marcas, Sin marca f1bb6157-6a37-46fd-b908-fd0c3bf6e21…" at bounding box center [509, 156] width 706 height 38
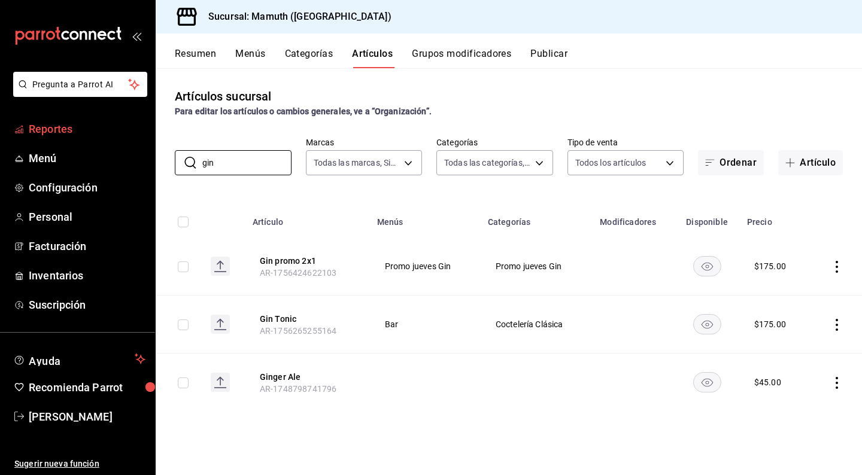
drag, startPoint x: 262, startPoint y: 169, endPoint x: 135, endPoint y: 137, distance: 131.4
click at [134, 137] on div "Pregunta a Parrot AI Reportes Menú Configuración Personal Facturación Inventari…" at bounding box center [431, 237] width 862 height 475
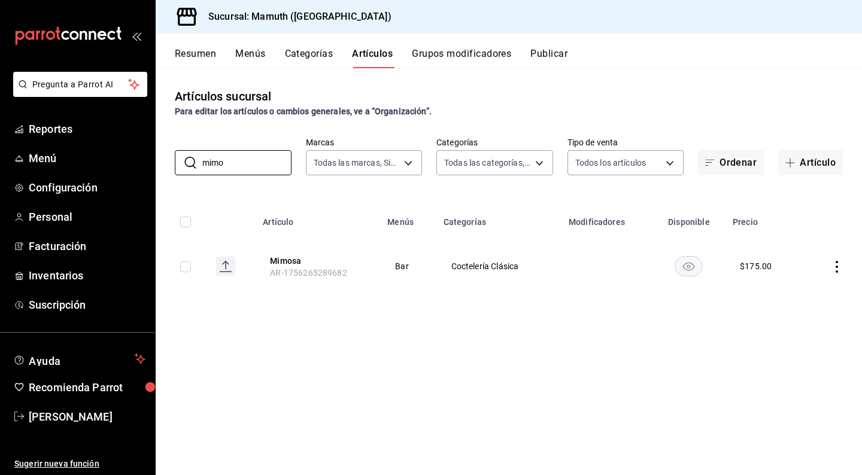
type input "mimo"
click at [840, 264] on icon "actions" at bounding box center [837, 267] width 12 height 12
click at [805, 299] on span "Editar" at bounding box center [800, 294] width 31 height 13
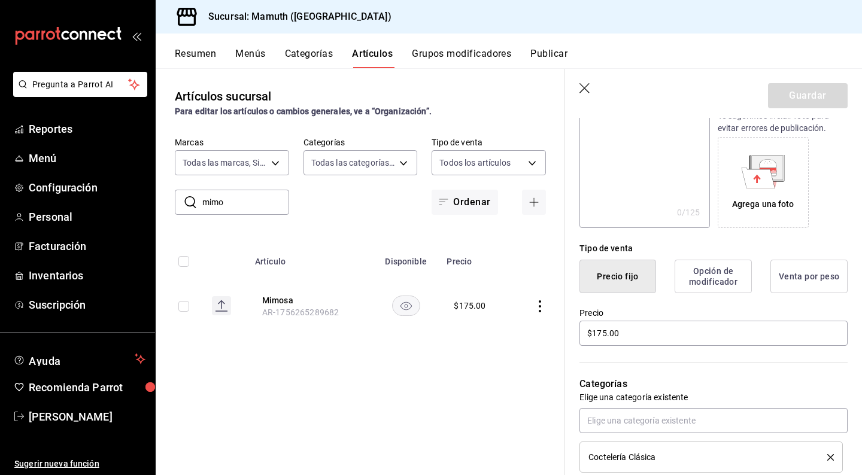
scroll to position [188, 0]
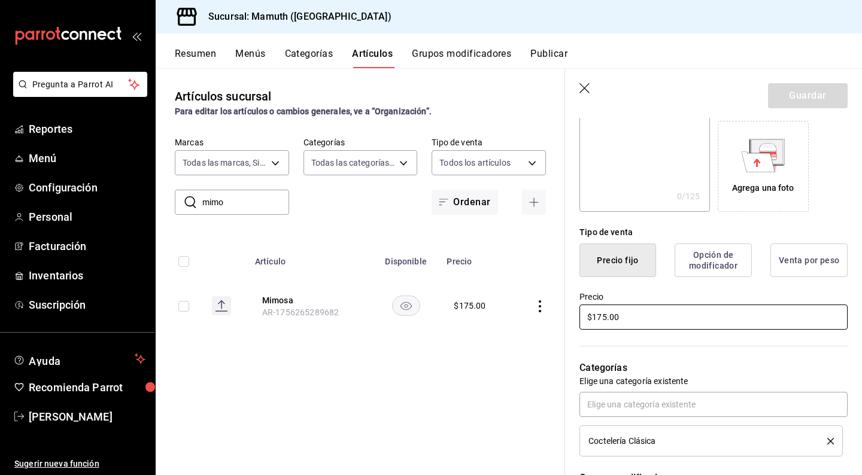
drag, startPoint x: 633, startPoint y: 324, endPoint x: 580, endPoint y: 314, distance: 54.2
click at [580, 314] on input "$175.00" at bounding box center [713, 317] width 268 height 25
type input "$155.00"
click at [799, 94] on button "Guardar" at bounding box center [808, 95] width 80 height 25
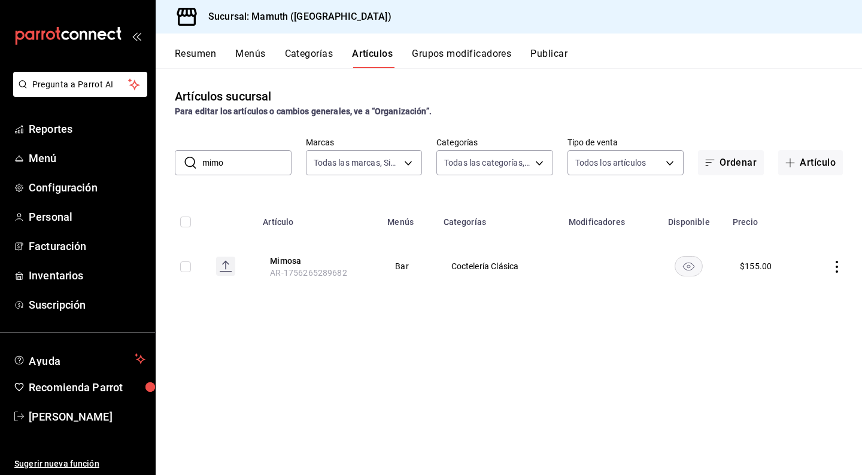
click at [739, 75] on div "Artículos sucursal Para editar los artículos o cambios generales, ve a “Organiz…" at bounding box center [509, 271] width 706 height 406
click at [554, 51] on button "Publicar" at bounding box center [548, 58] width 37 height 20
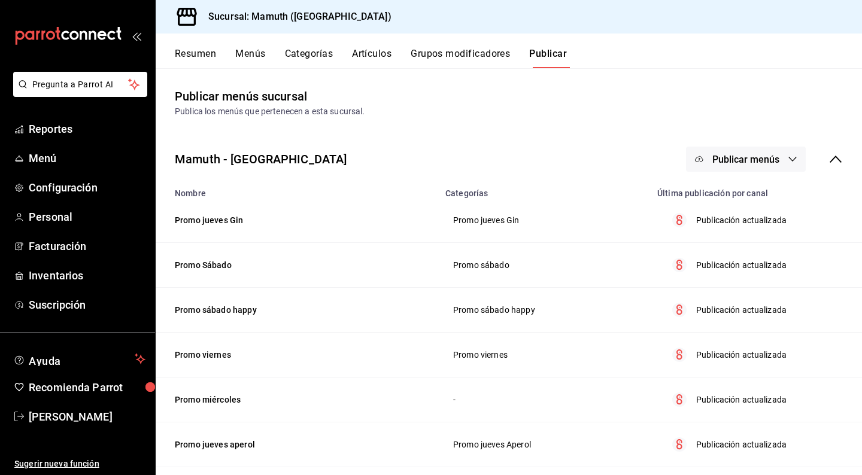
click at [736, 160] on span "Publicar menús" at bounding box center [745, 159] width 67 height 11
click at [724, 194] on div at bounding box center [718, 198] width 34 height 19
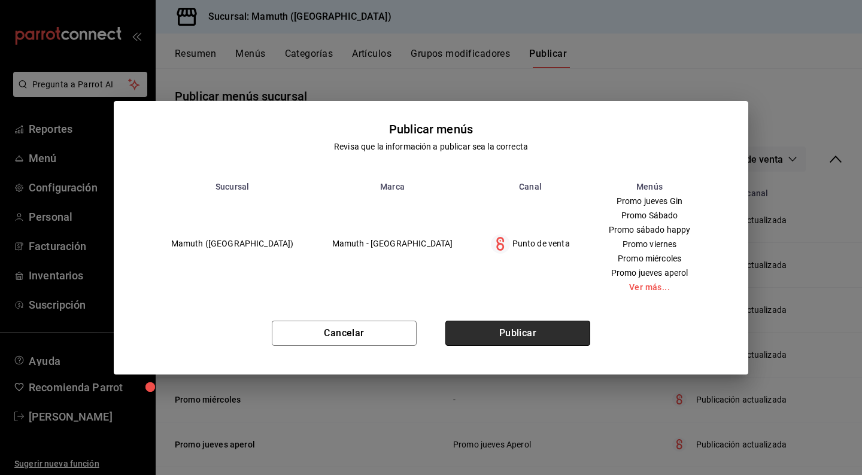
click at [551, 329] on button "Publicar" at bounding box center [517, 333] width 145 height 25
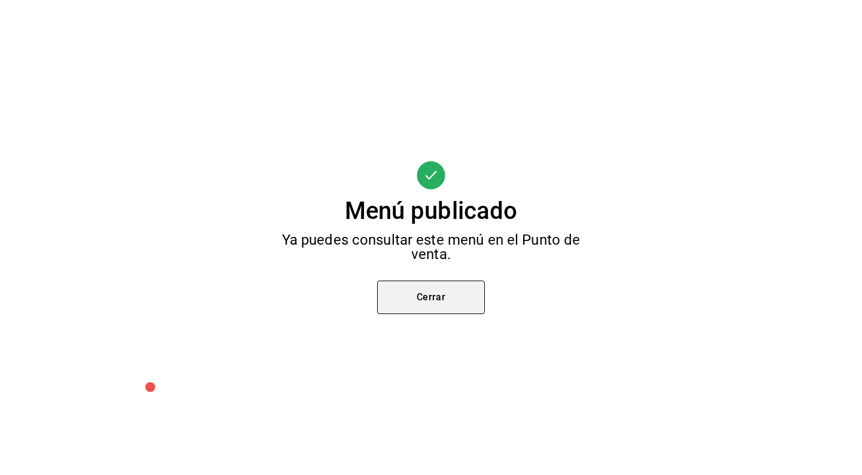
click at [469, 299] on button "Cerrar" at bounding box center [431, 298] width 108 height 34
